Goal: Task Accomplishment & Management: Manage account settings

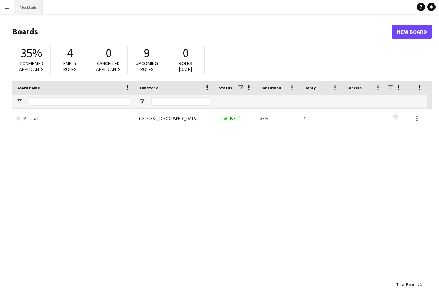
click at [24, 6] on button "Mocktails Close" at bounding box center [28, 7] width 28 height 14
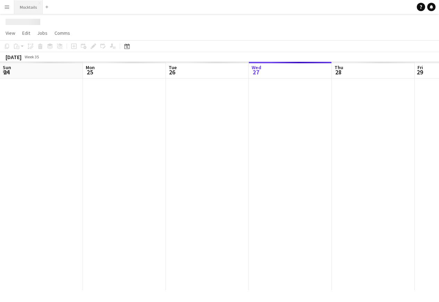
scroll to position [0, 166]
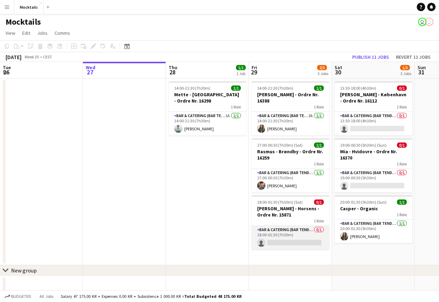
click at [284, 233] on app-card-role "Bar & Catering (Bar Tender) 0/1 18:00-01:30 (7h30m) single-neutral-actions" at bounding box center [291, 238] width 78 height 24
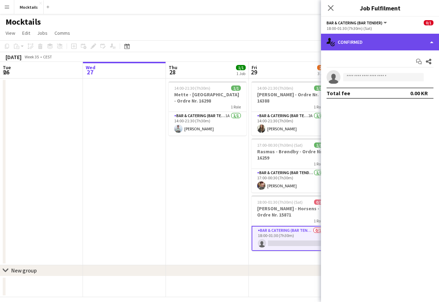
click at [370, 40] on div "single-neutral-actions-check-2 Confirmed" at bounding box center [380, 42] width 118 height 17
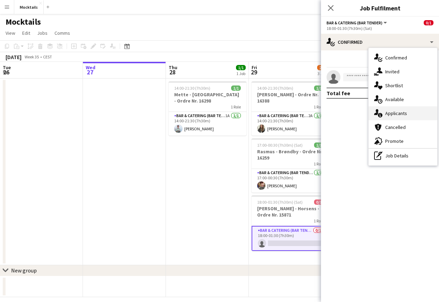
click at [394, 115] on div "single-neutral-actions-information Applicants" at bounding box center [403, 113] width 69 height 14
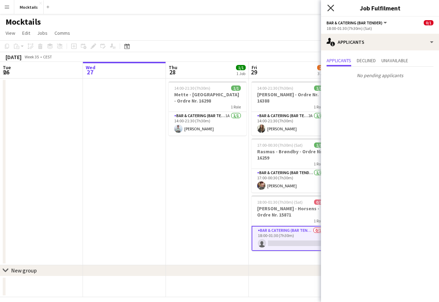
click at [330, 8] on icon "Close pop-in" at bounding box center [330, 8] width 7 height 7
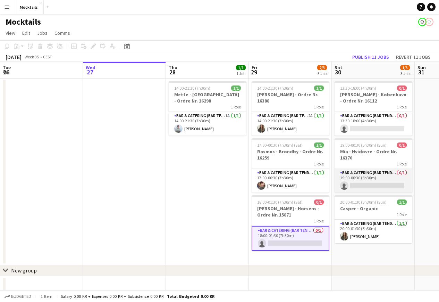
click at [383, 179] on app-card-role "Bar & Catering (Bar Tender) 0/1 19:00-00:30 (5h30m) single-neutral-actions" at bounding box center [374, 181] width 78 height 24
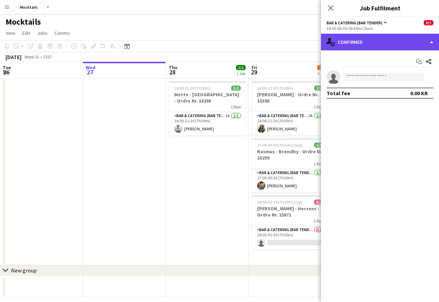
click at [399, 46] on div "single-neutral-actions-check-2 Confirmed" at bounding box center [380, 42] width 118 height 17
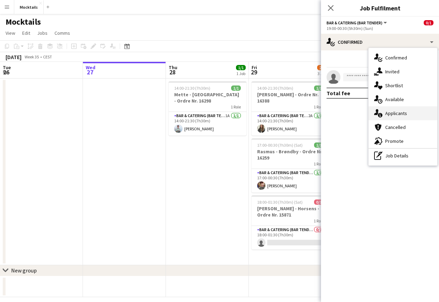
click at [410, 115] on div "single-neutral-actions-information Applicants" at bounding box center [403, 113] width 69 height 14
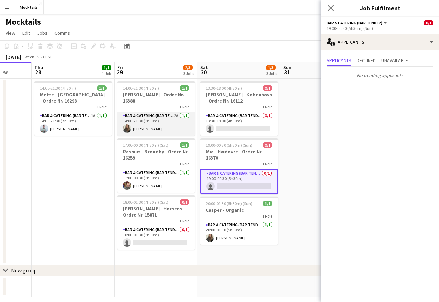
scroll to position [0, 301]
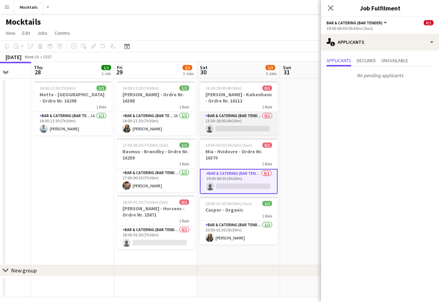
click at [238, 125] on app-card-role "Bar & Catering (Bar Tender) 0/1 13:30-18:00 (4h30m) single-neutral-actions" at bounding box center [239, 124] width 78 height 24
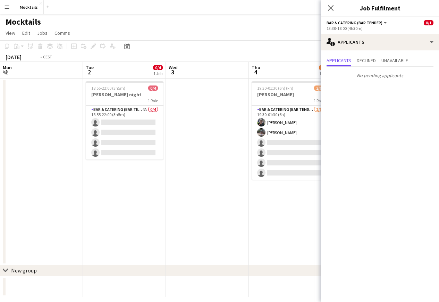
scroll to position [0, 250]
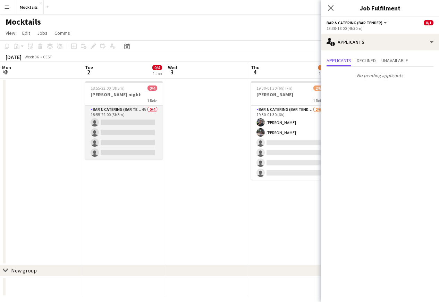
click at [129, 135] on app-card-role "Bar & Catering (Bar Tender) 4A 0/4 18:55-22:00 (3h5m) single-neutral-actions si…" at bounding box center [124, 133] width 78 height 54
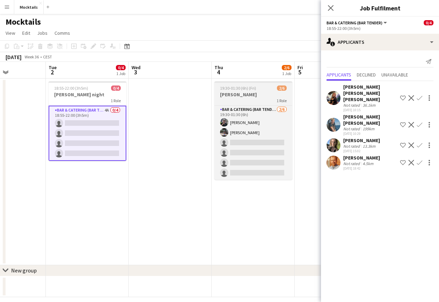
scroll to position [0, 289]
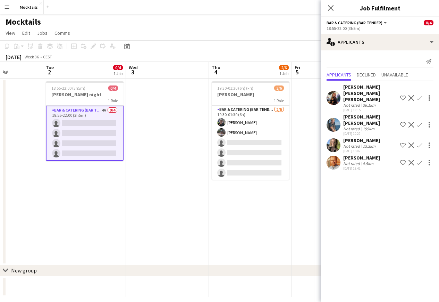
click at [419, 122] on app-icon "Confirm" at bounding box center [420, 125] width 6 height 6
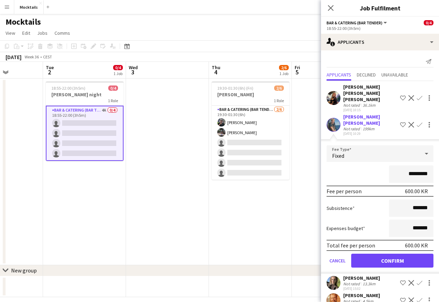
click at [401, 253] on button "Confirm" at bounding box center [392, 260] width 82 height 14
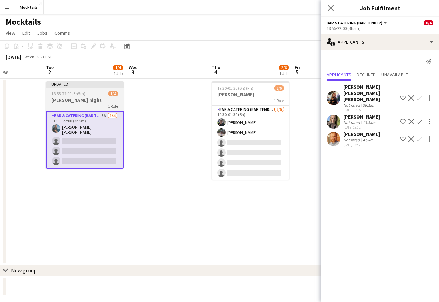
click at [89, 95] on div "18:55-22:00 (3h5m) 1/4" at bounding box center [85, 93] width 78 height 5
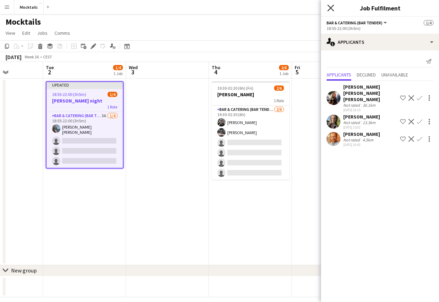
click at [330, 8] on icon at bounding box center [330, 8] width 7 height 7
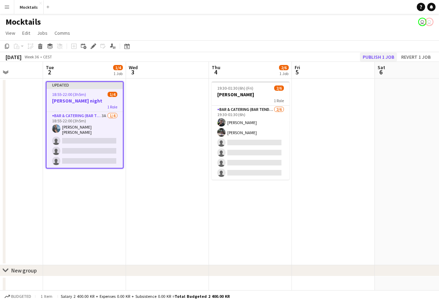
click at [383, 56] on button "Publish 1 job" at bounding box center [378, 56] width 37 height 9
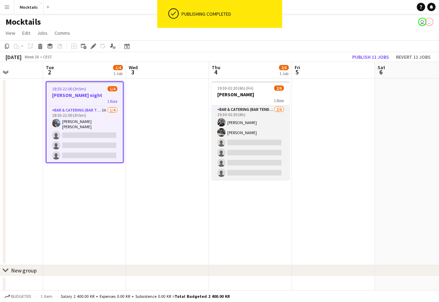
click at [248, 132] on app-card-role "Bar & Catering (Bar Tender) [DATE] 19:30-01:30 (6h) [PERSON_NAME] [PERSON_NAME]…" at bounding box center [251, 143] width 78 height 74
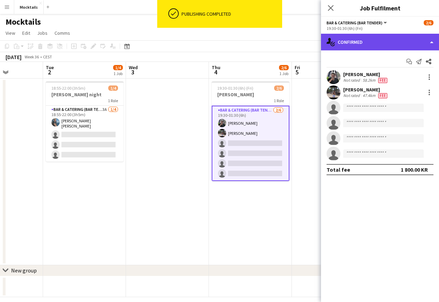
click at [378, 38] on div "single-neutral-actions-check-2 Confirmed" at bounding box center [380, 42] width 118 height 17
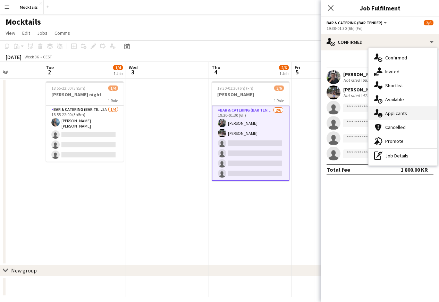
click at [400, 116] on div "single-neutral-actions-information Applicants" at bounding box center [403, 113] width 69 height 14
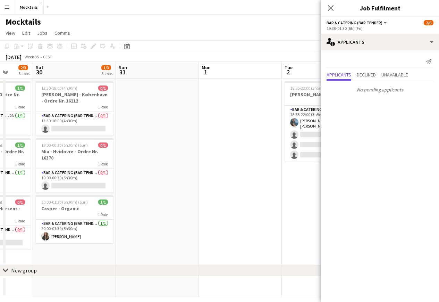
scroll to position [0, 204]
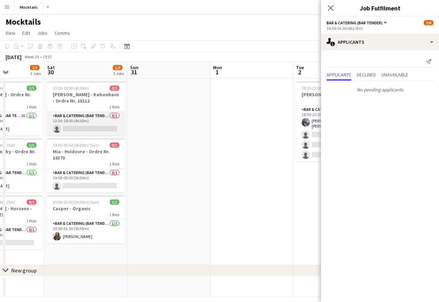
click at [98, 118] on app-card-role "Bar & Catering (Bar Tender) 0/1 13:30-18:00 (4h30m) single-neutral-actions" at bounding box center [86, 124] width 78 height 24
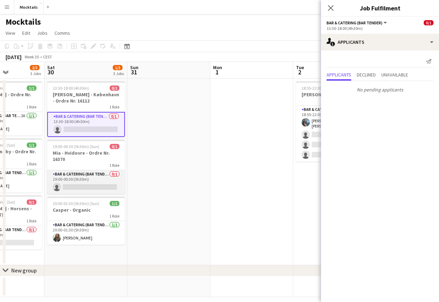
click at [87, 176] on app-card-role "Bar & Catering (Bar Tender) 0/1 19:00-00:30 (5h30m) single-neutral-actions" at bounding box center [86, 182] width 78 height 24
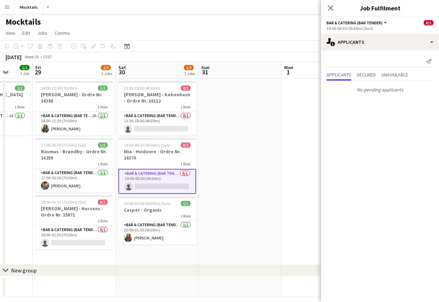
scroll to position [0, 215]
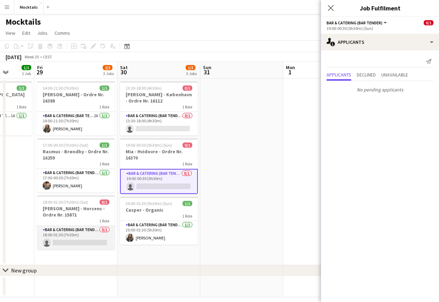
click at [84, 236] on app-card-role "Bar & Catering (Bar Tender) 0/1 18:00-01:30 (7h30m) single-neutral-actions" at bounding box center [76, 238] width 78 height 24
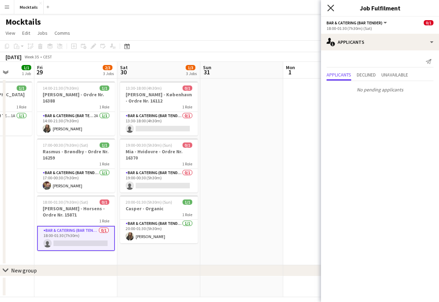
click at [329, 7] on icon "Close pop-in" at bounding box center [330, 8] width 7 height 7
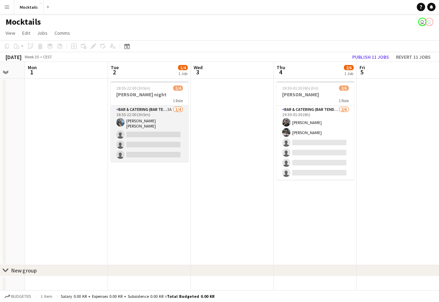
scroll to position [0, 140]
